Goal: Navigation & Orientation: Find specific page/section

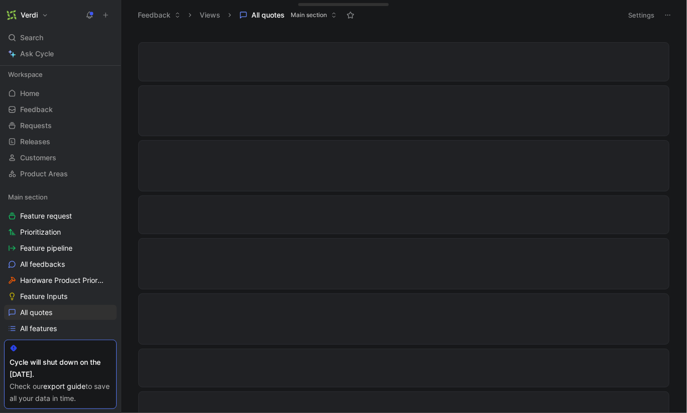
scroll to position [8286, 0]
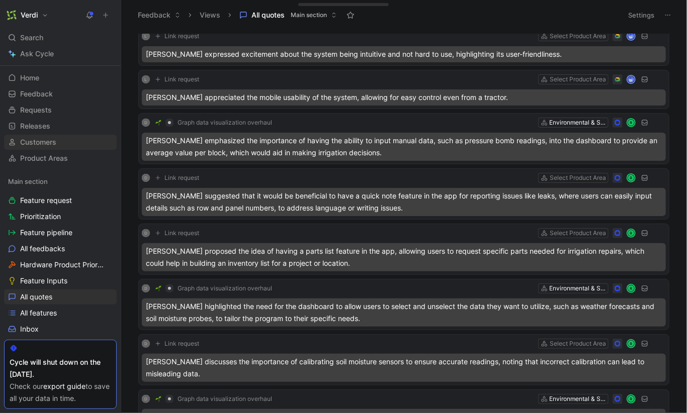
click at [50, 148] on link "Customers" at bounding box center [60, 142] width 113 height 15
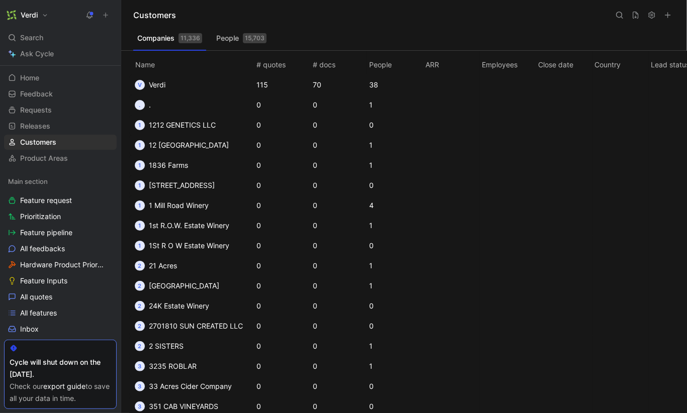
click at [32, 18] on h1 "Verdi" at bounding box center [29, 15] width 17 height 9
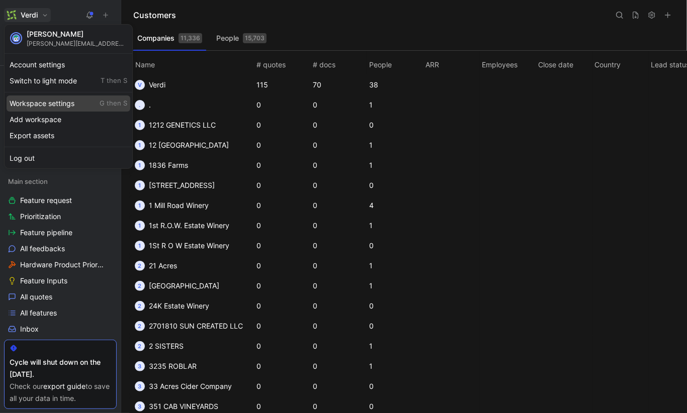
click at [58, 104] on div "Workspace settings G then S" at bounding box center [69, 104] width 124 height 16
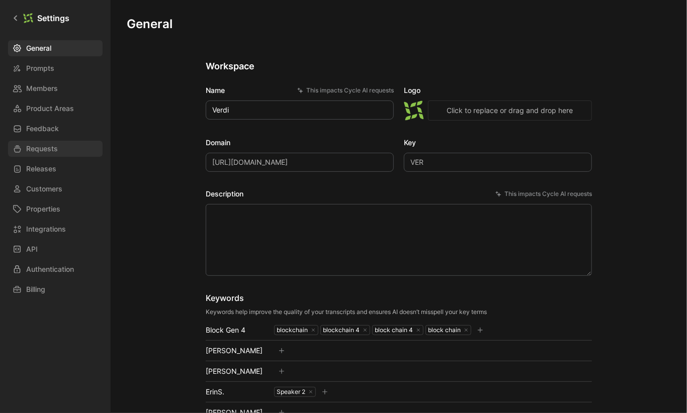
click at [62, 154] on link "Requests" at bounding box center [55, 149] width 95 height 16
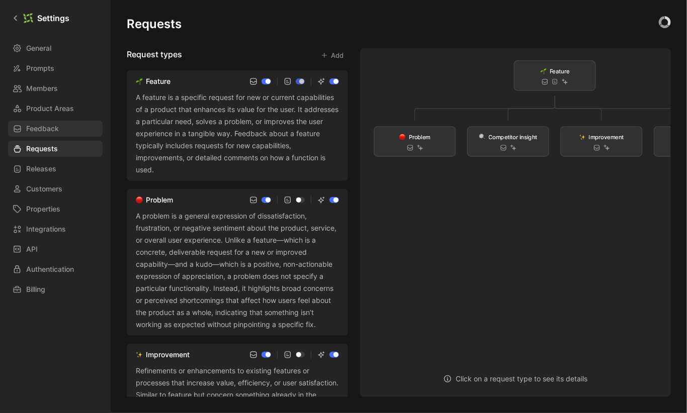
click at [57, 127] on span "Feedback" at bounding box center [42, 129] width 33 height 12
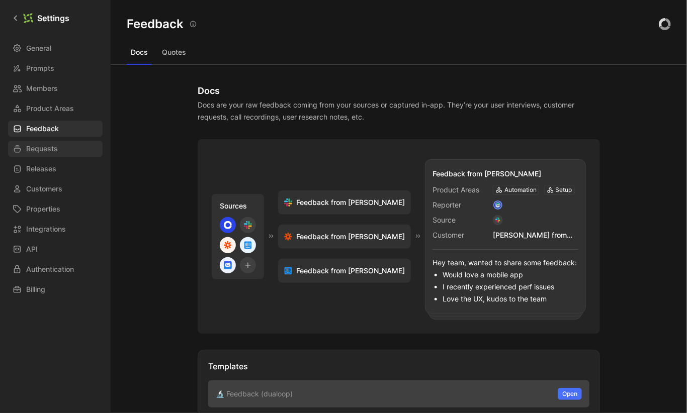
click at [62, 149] on link "Requests" at bounding box center [55, 149] width 95 height 16
